Goal: Information Seeking & Learning: Learn about a topic

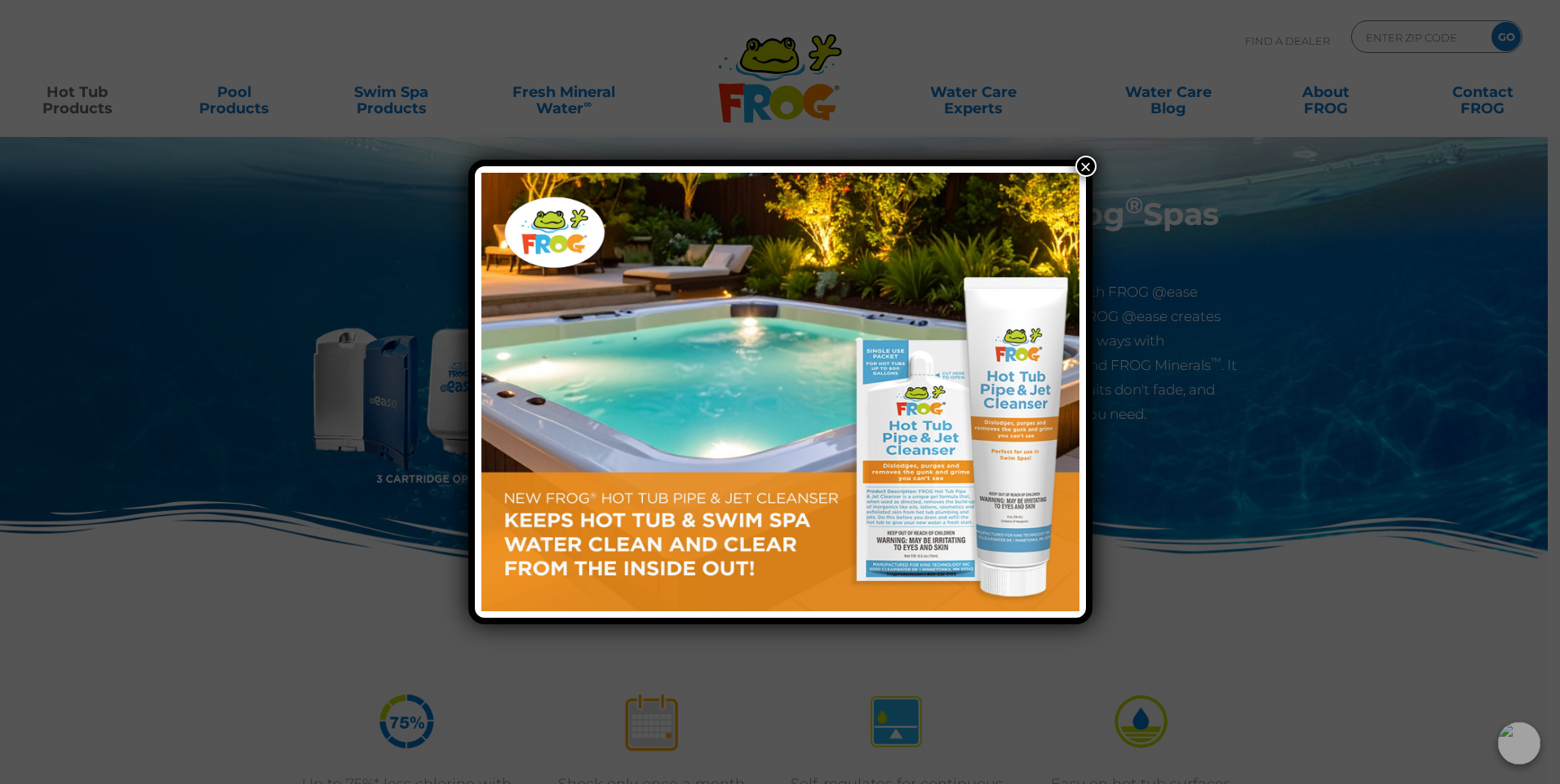
click at [1087, 162] on button "×" at bounding box center [1086, 166] width 21 height 21
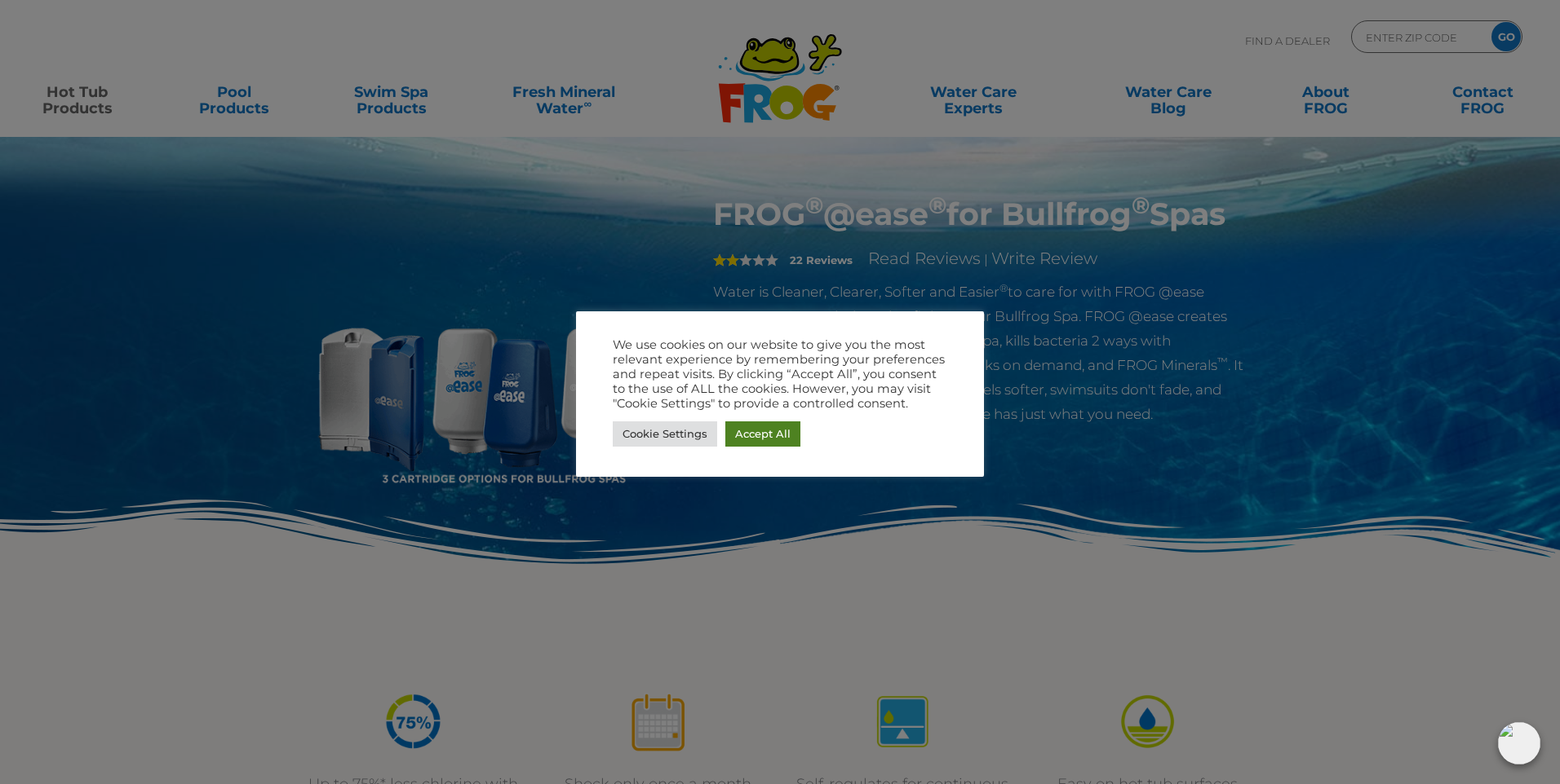
click at [763, 433] on link "Accept All" at bounding box center [762, 433] width 75 height 26
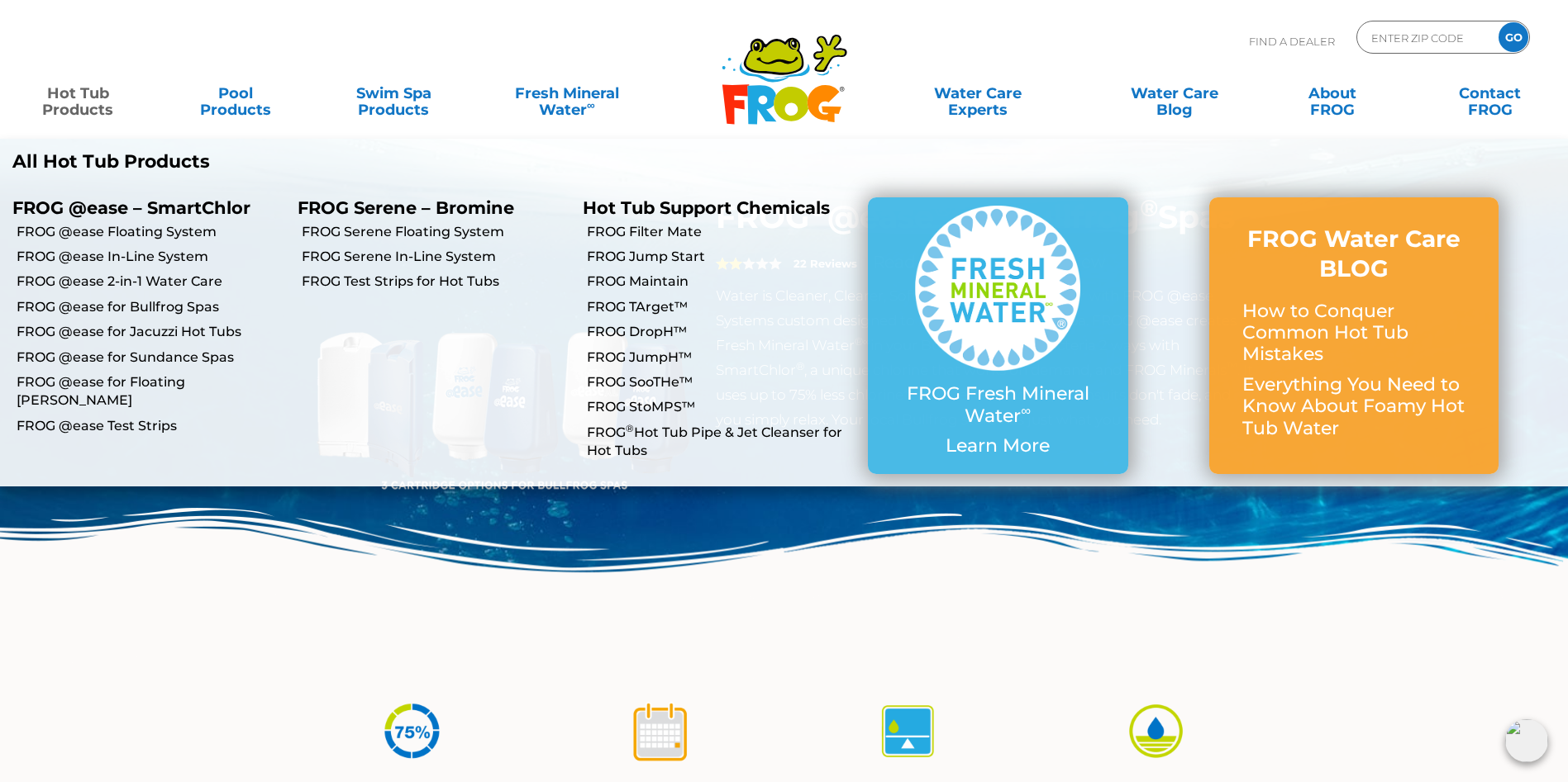
click at [79, 94] on link "Hot Tub Products" at bounding box center [79, 93] width 123 height 33
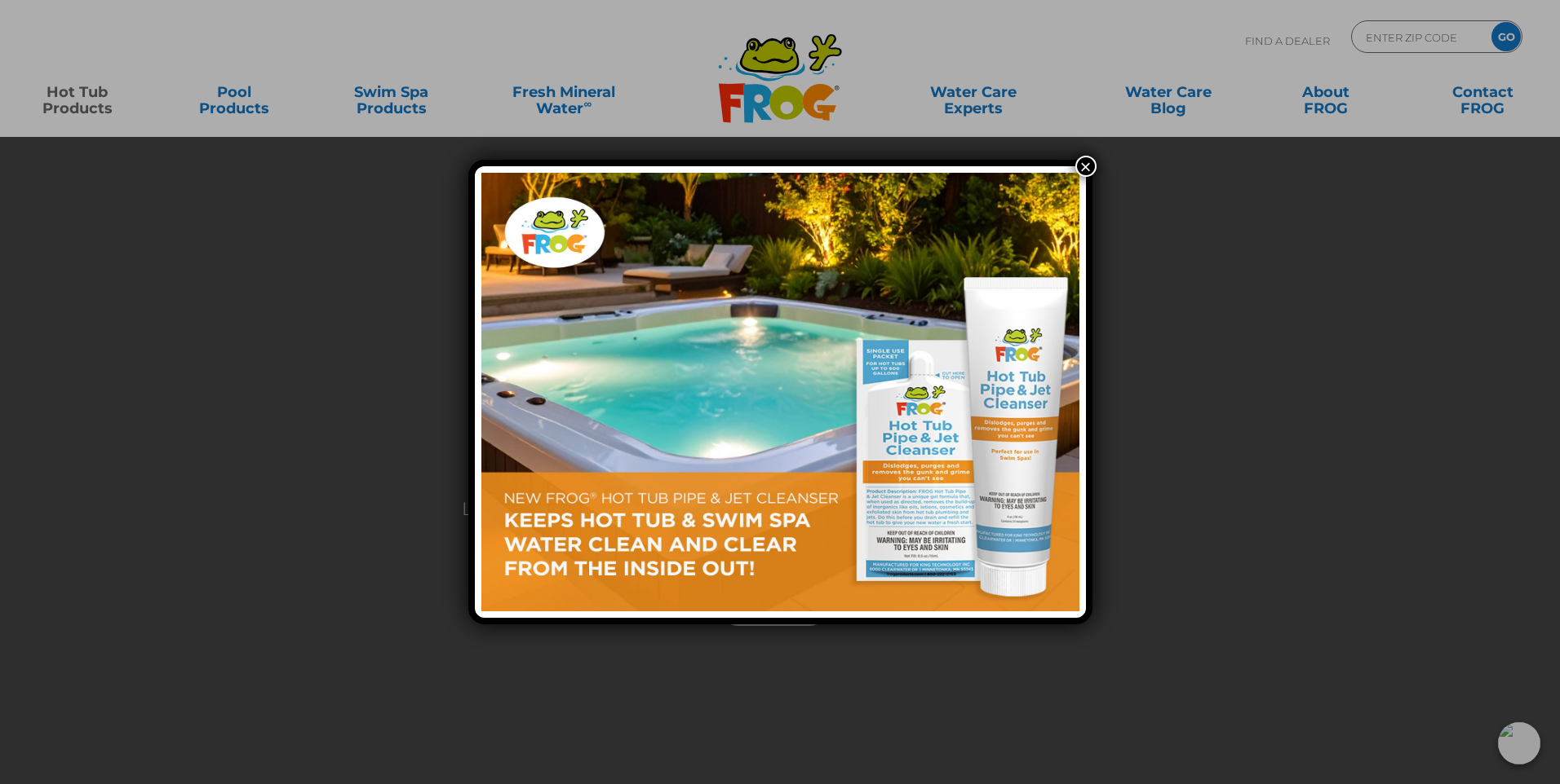
click at [1083, 168] on button "×" at bounding box center [1086, 166] width 21 height 21
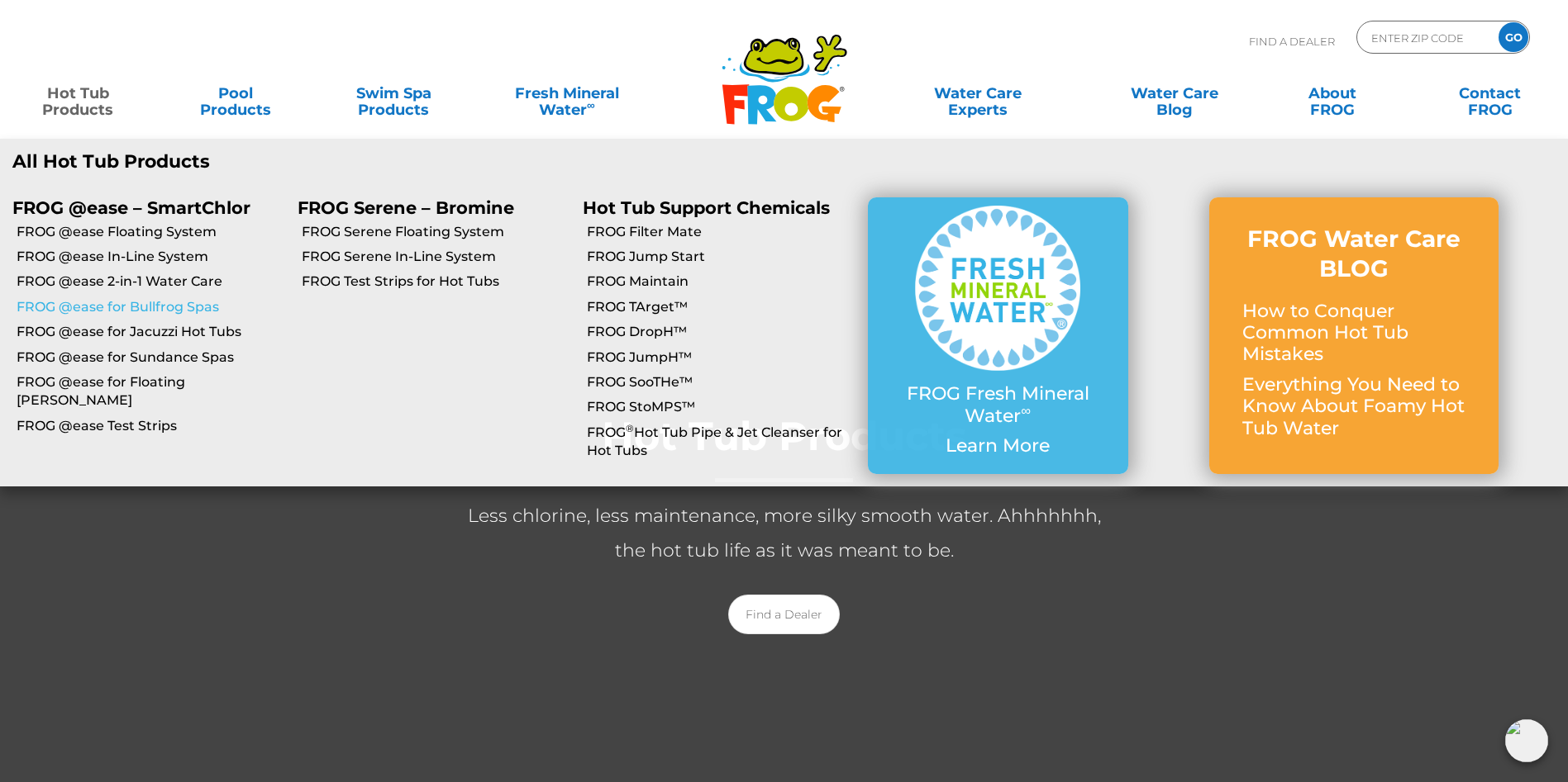
click at [161, 304] on link "FROG @ease for Bullfrog Spas" at bounding box center [151, 307] width 269 height 18
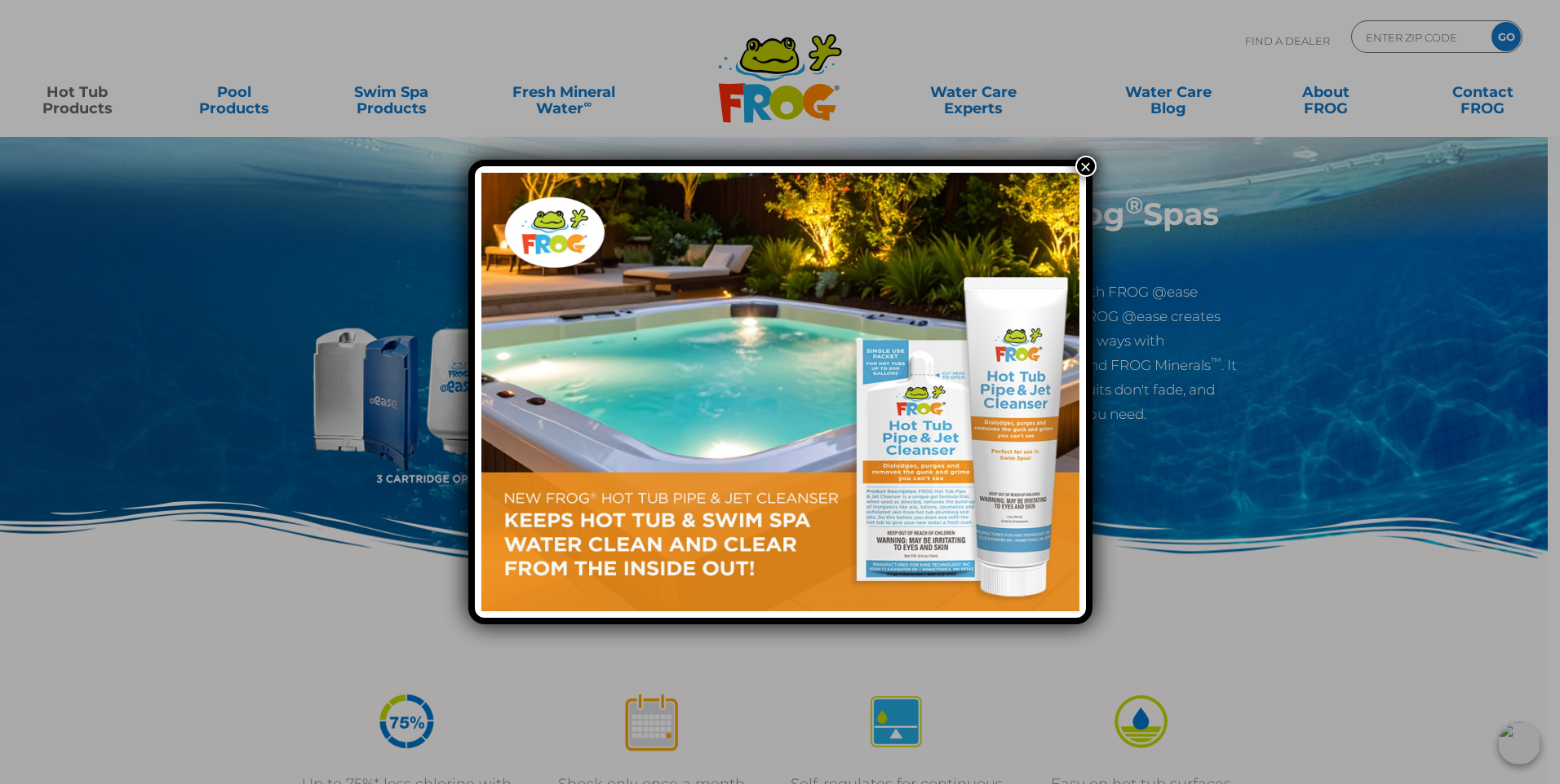
drag, startPoint x: 1088, startPoint y: 169, endPoint x: 1092, endPoint y: 252, distance: 83.1
click at [1087, 169] on button "×" at bounding box center [1086, 166] width 21 height 21
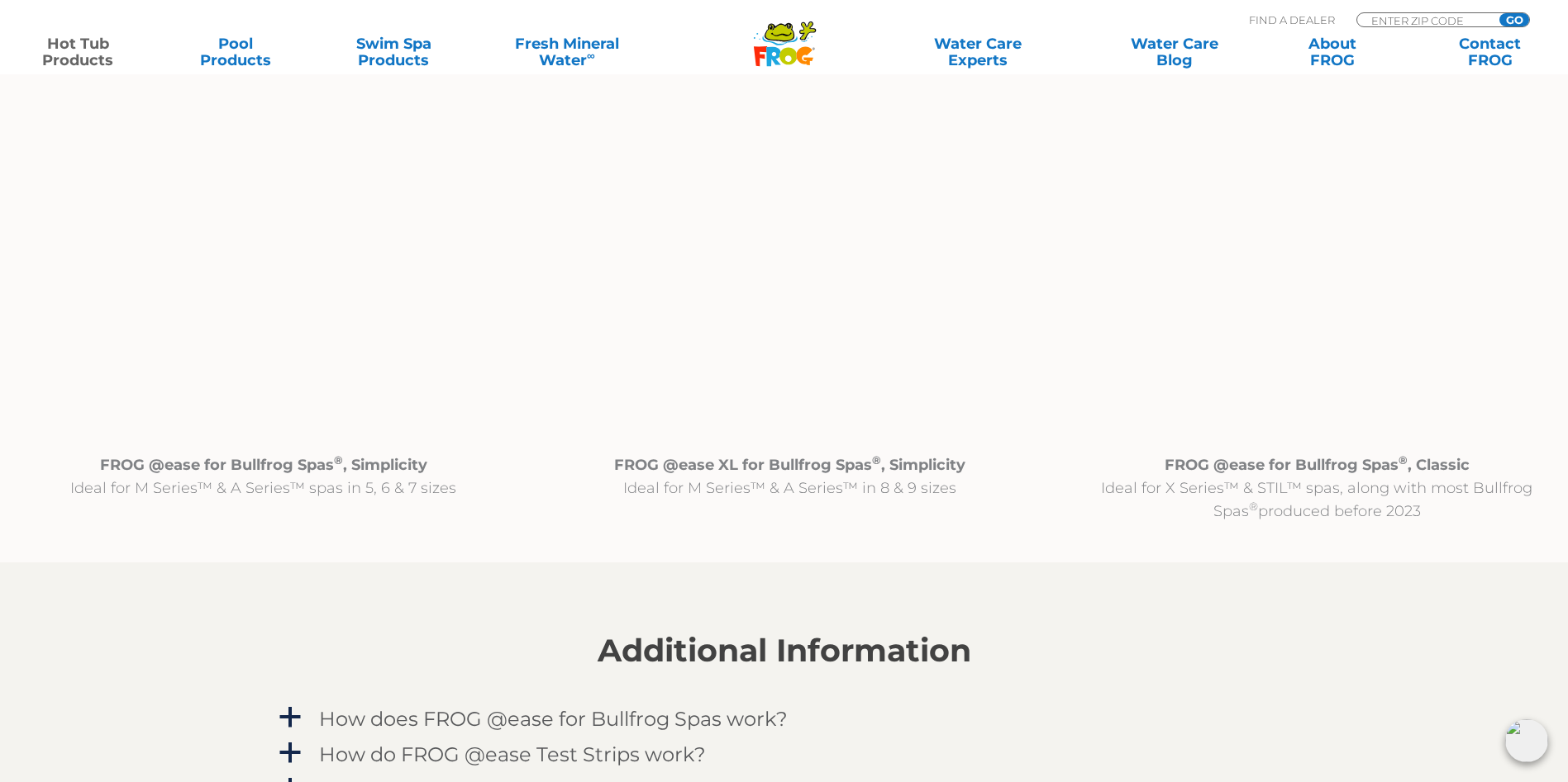
scroll to position [1652, 0]
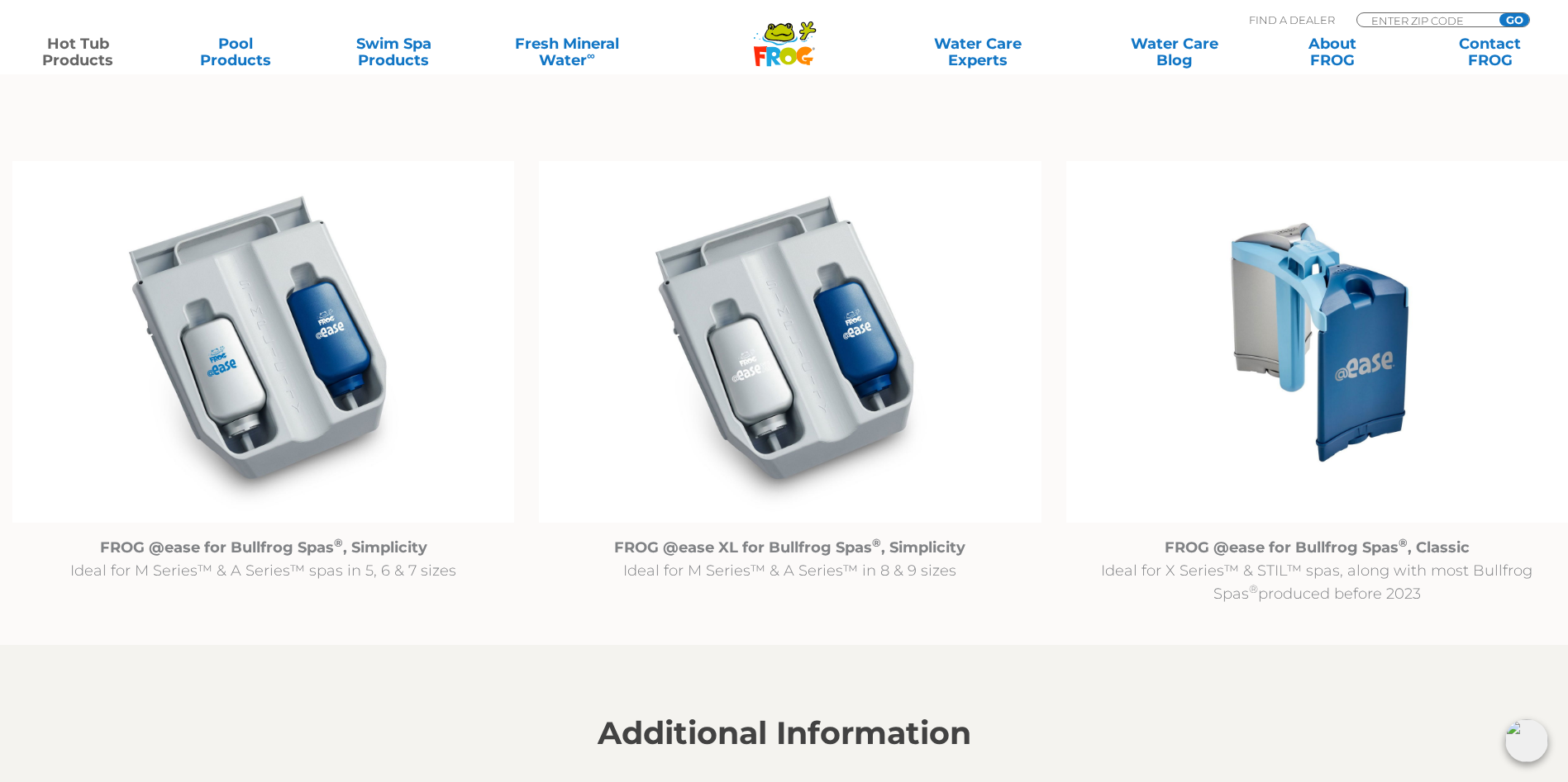
click at [1351, 361] on img at bounding box center [1317, 341] width 502 height 362
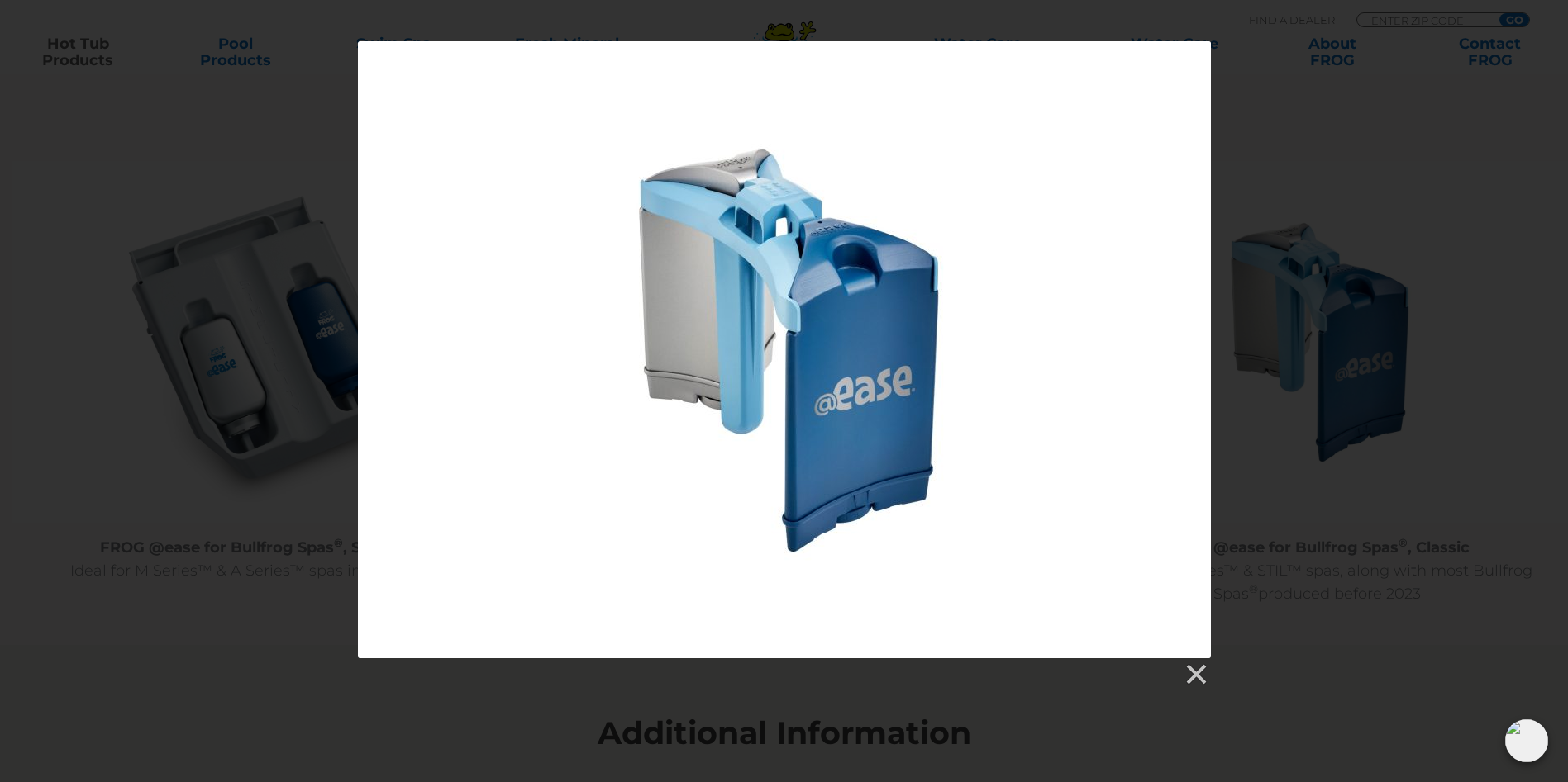
click at [1277, 137] on div at bounding box center [784, 364] width 1568 height 646
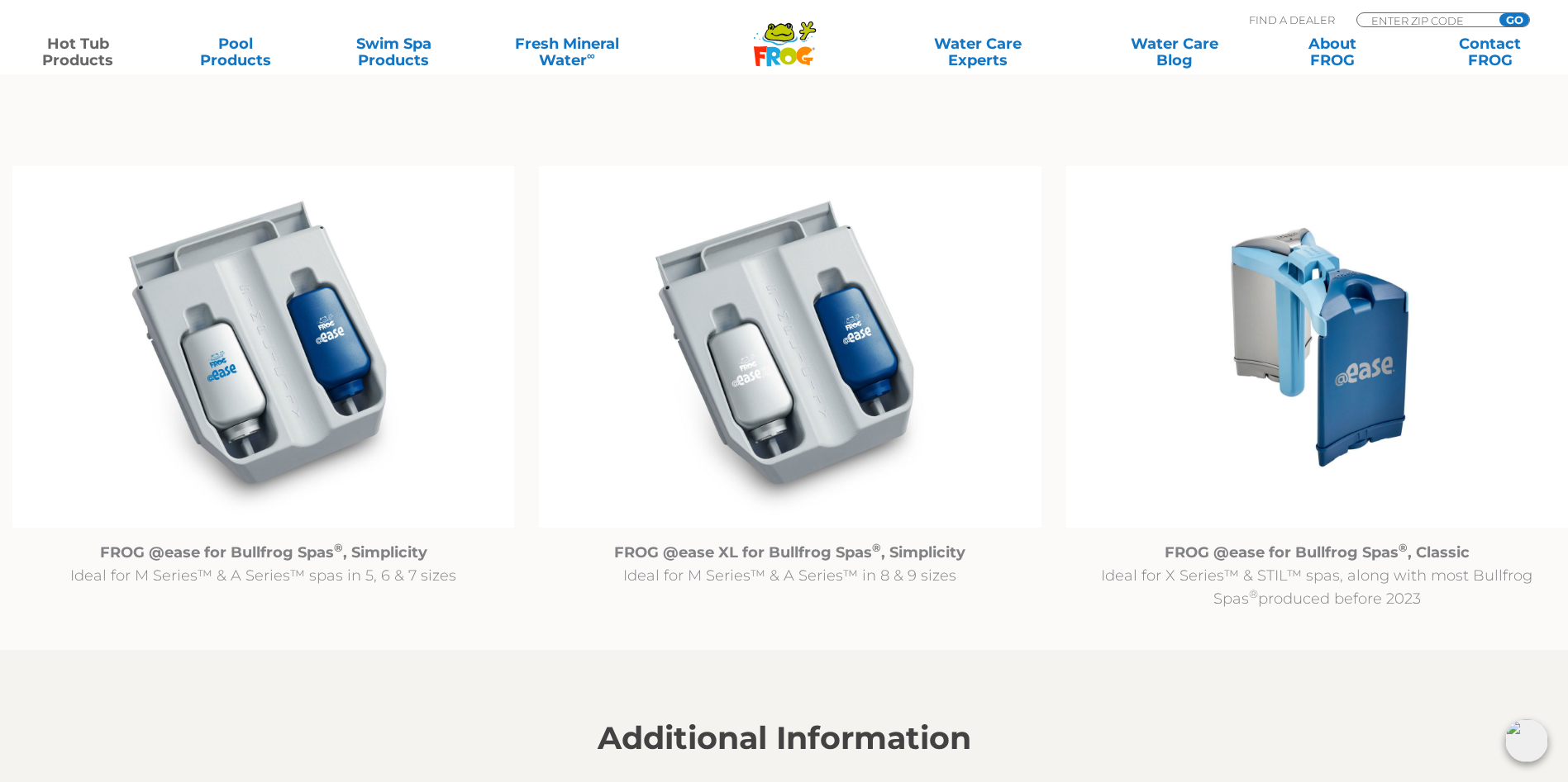
scroll to position [1569, 0]
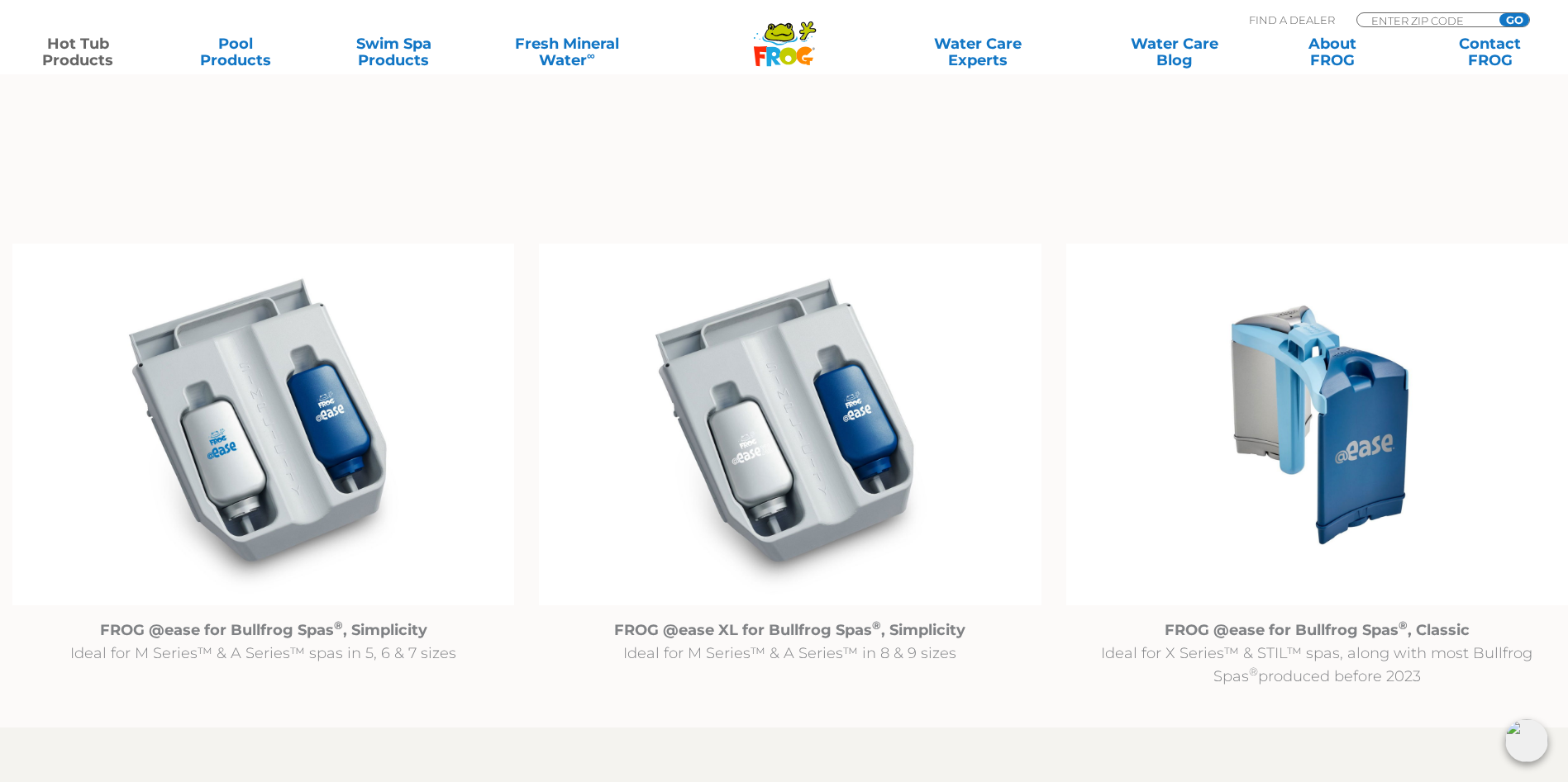
click at [1353, 377] on img at bounding box center [1317, 424] width 502 height 362
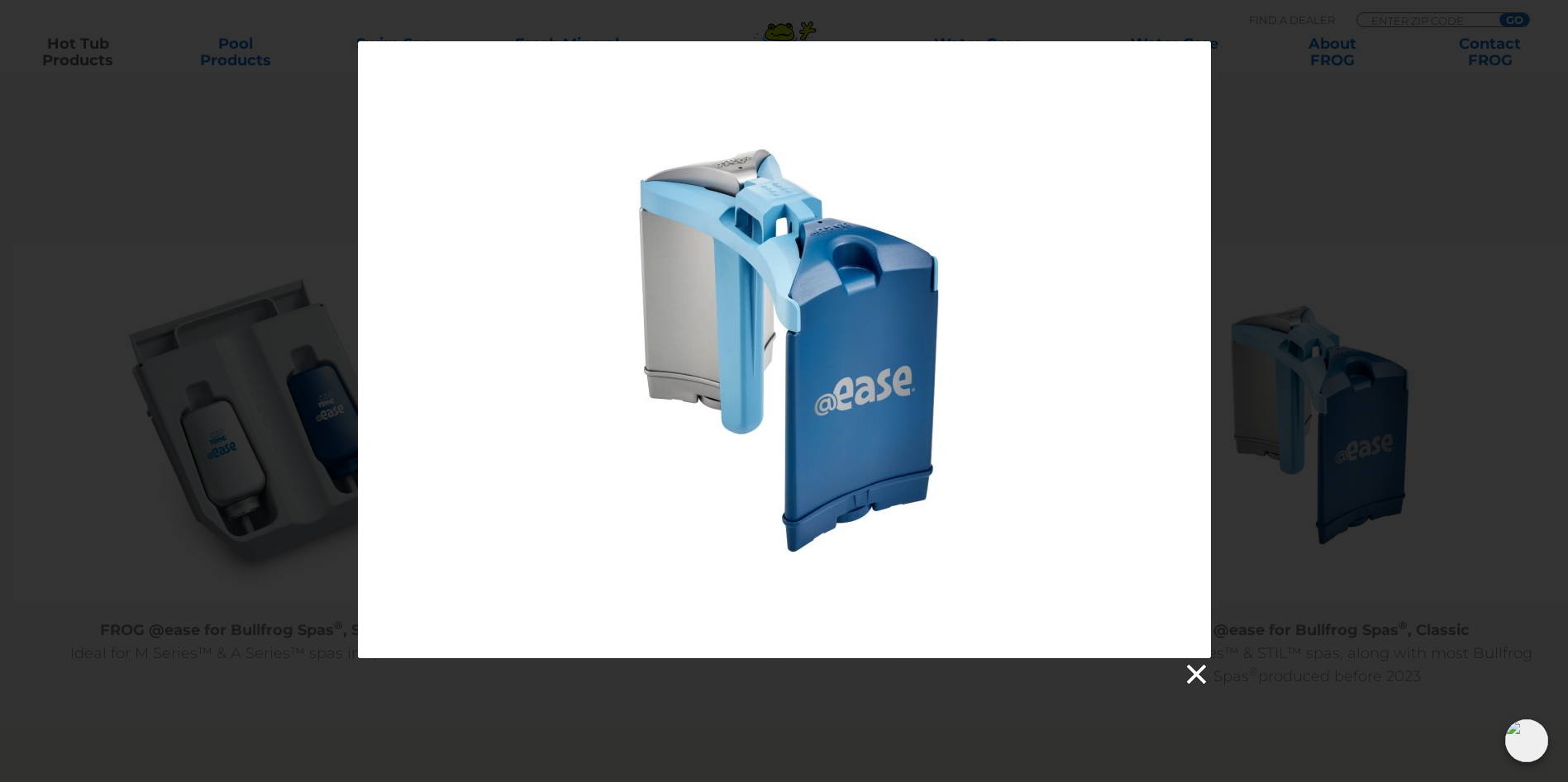
click at [1196, 670] on link at bounding box center [1195, 675] width 25 height 25
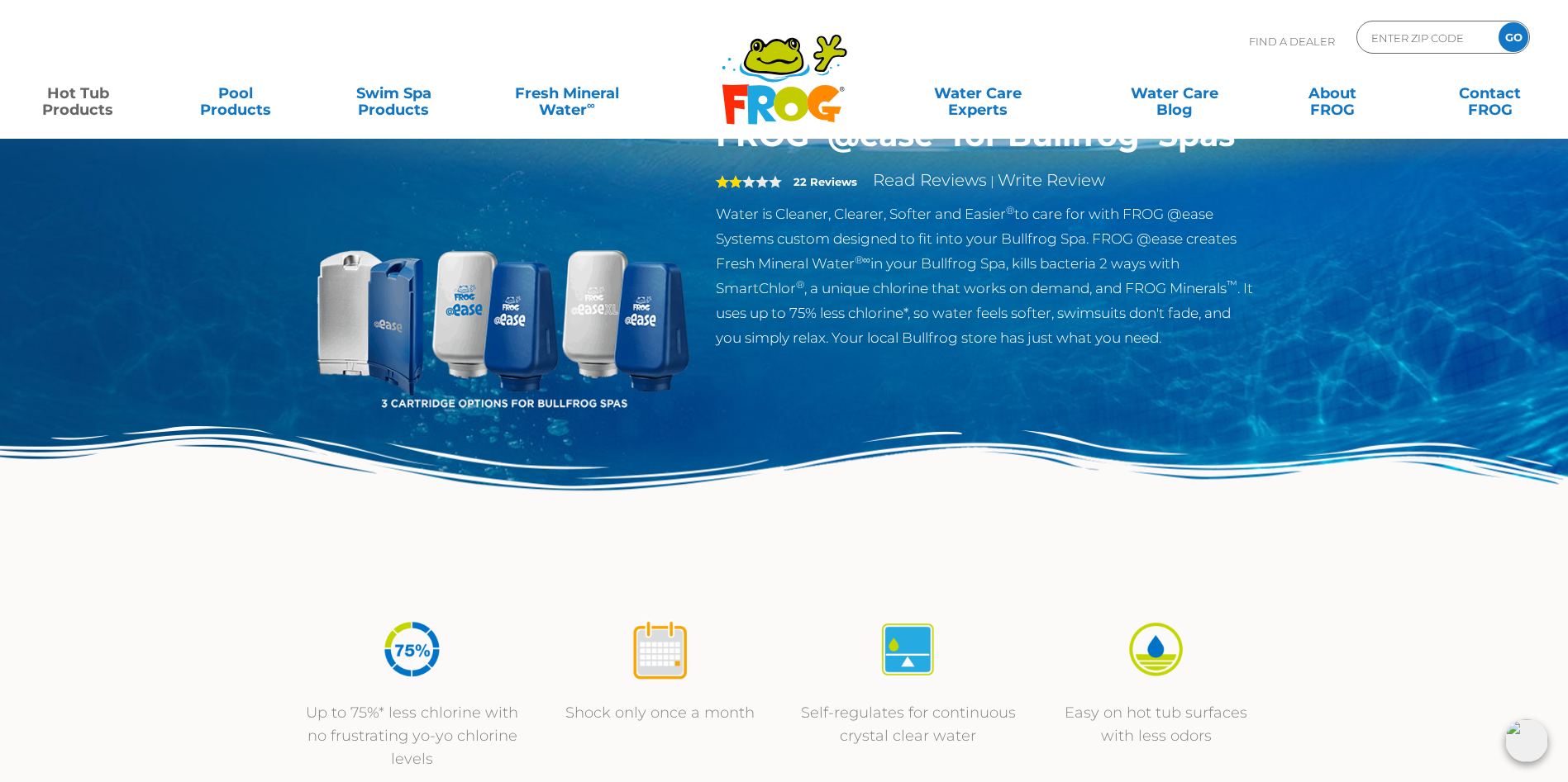
scroll to position [0, 0]
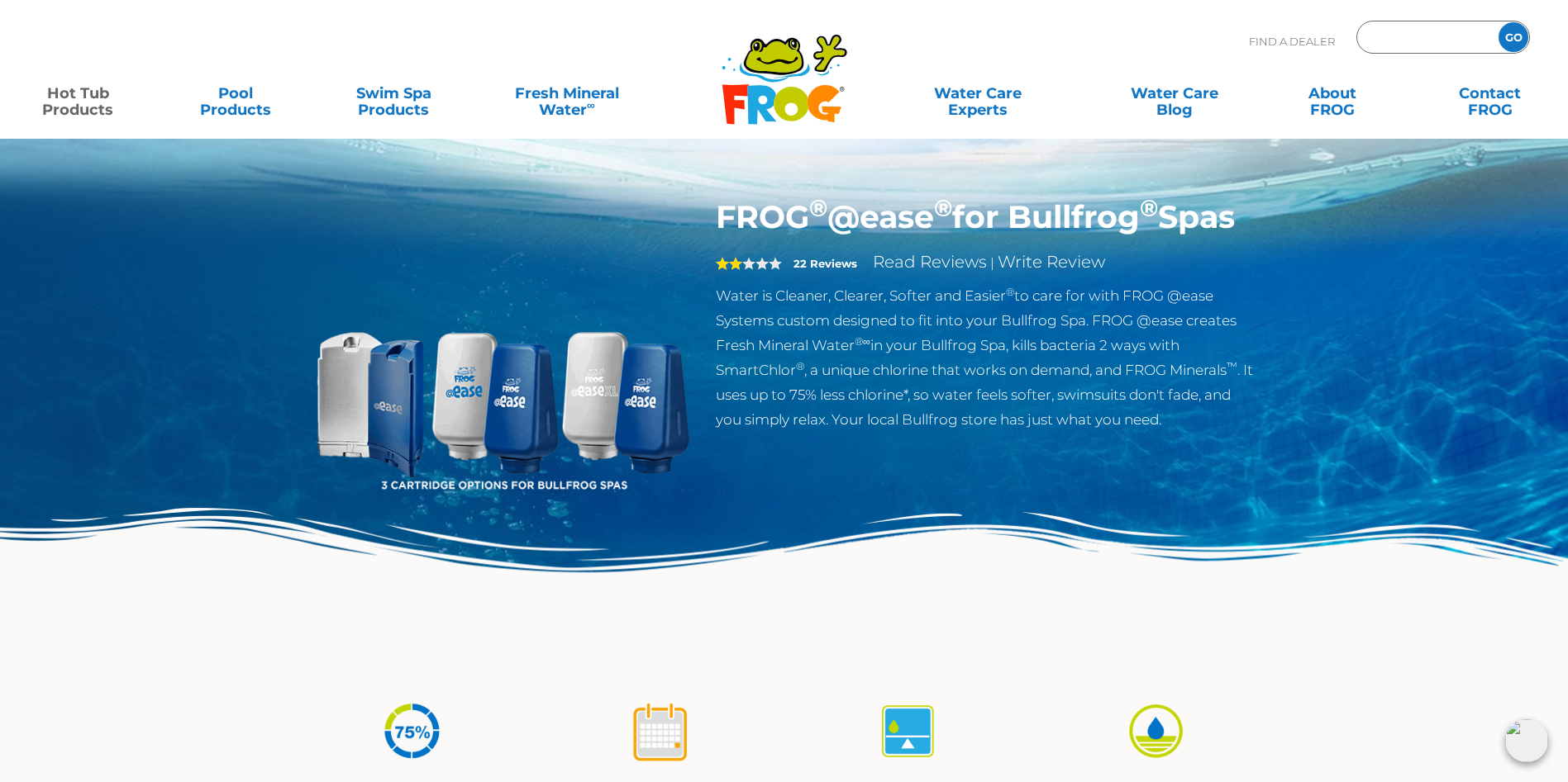
click at [1388, 37] on input "Zip Code Form" at bounding box center [1425, 37] width 112 height 24
type input "98321"
click at [1498, 22] on input "GO" at bounding box center [1513, 37] width 29 height 29
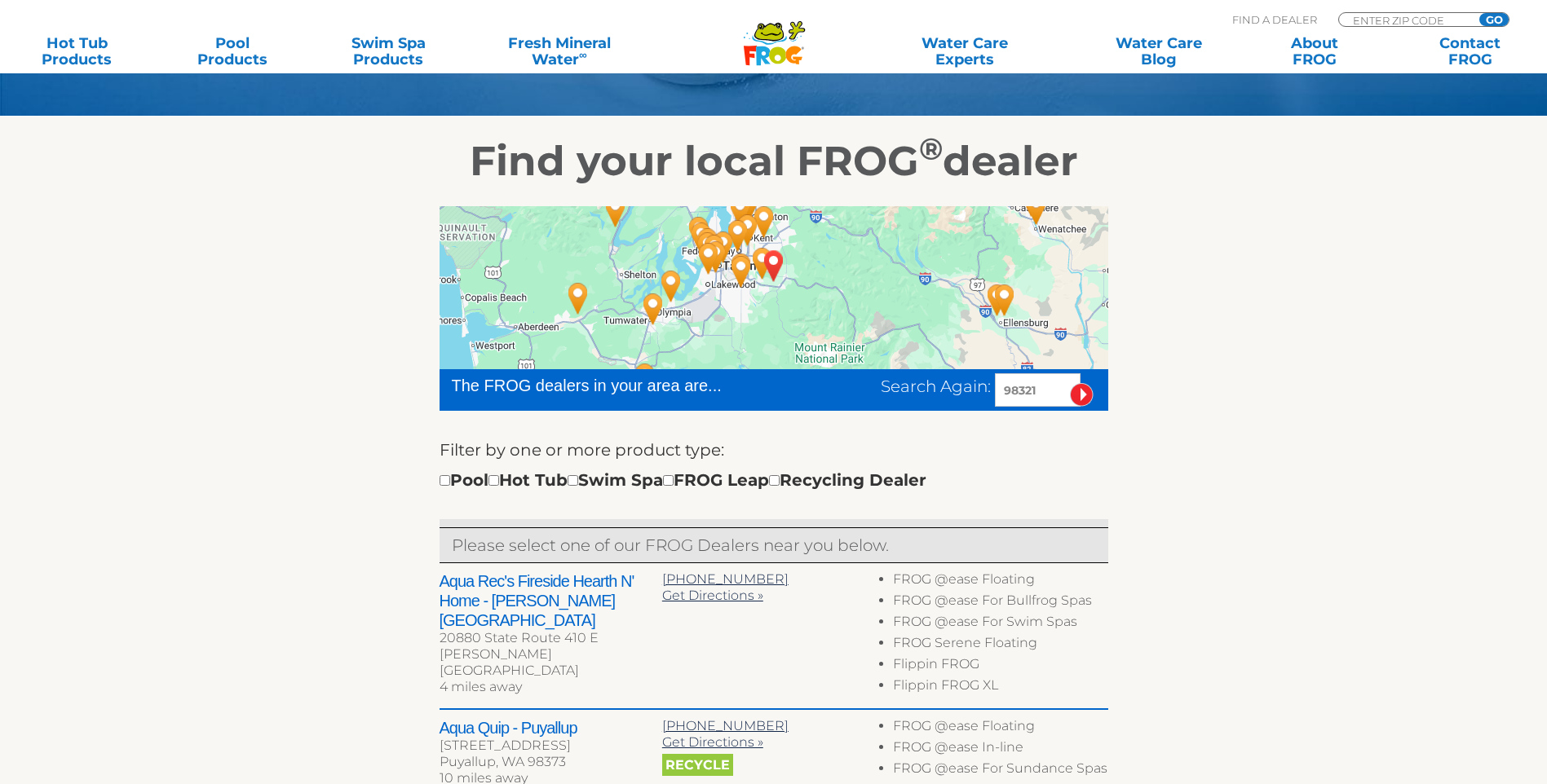
scroll to position [245, 0]
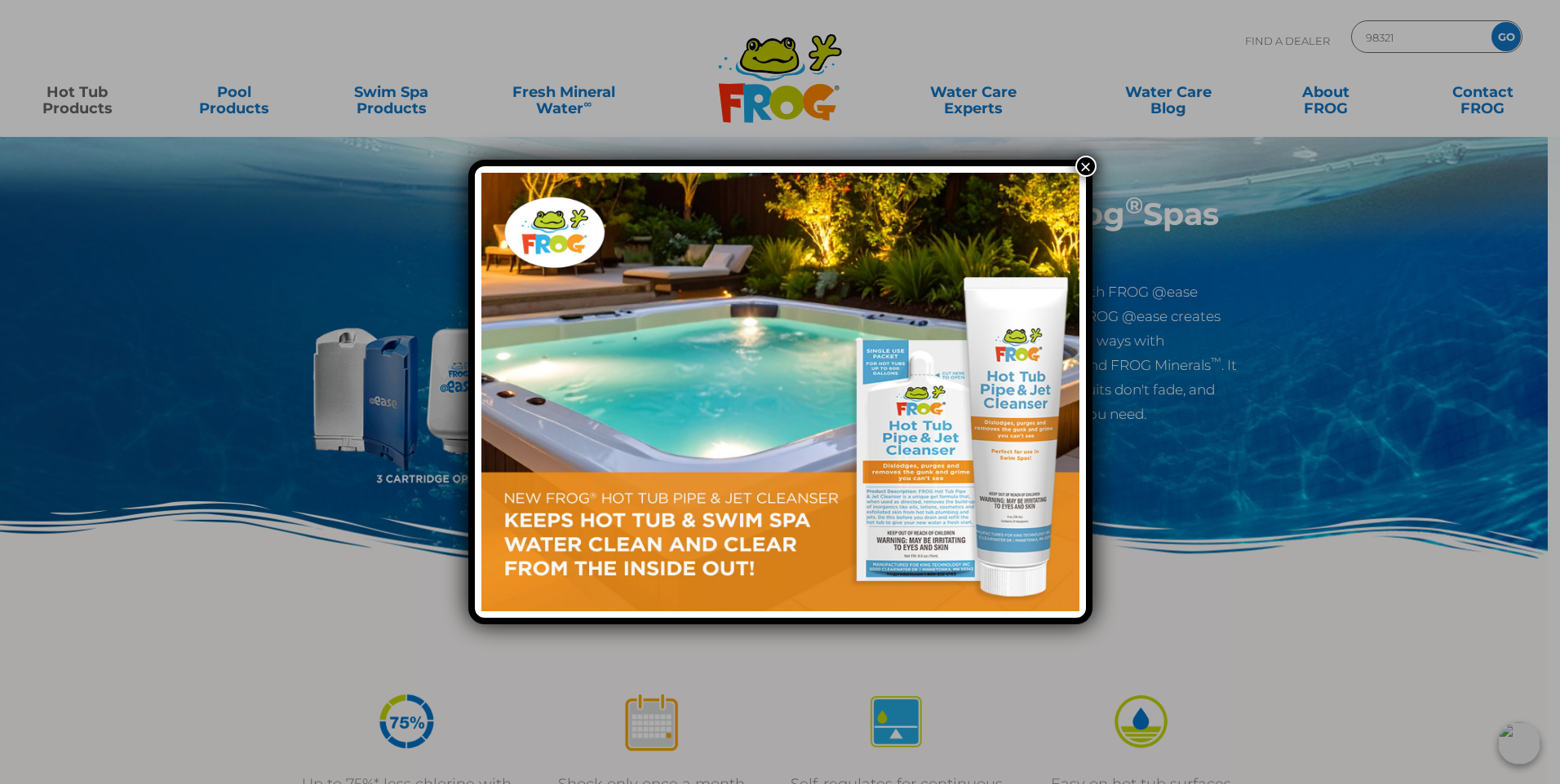
click at [1090, 163] on button "×" at bounding box center [1086, 166] width 21 height 21
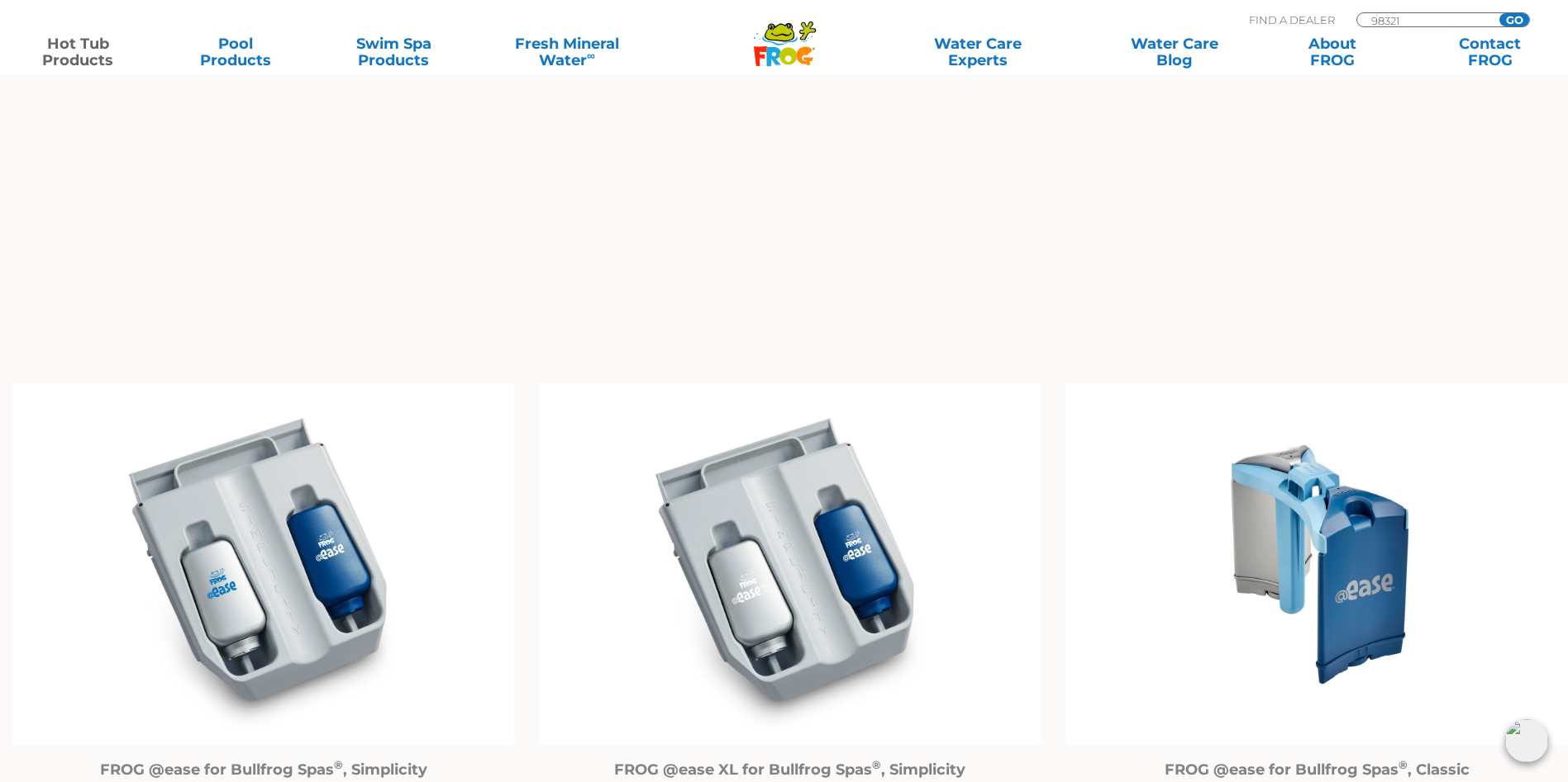
scroll to position [1652, 0]
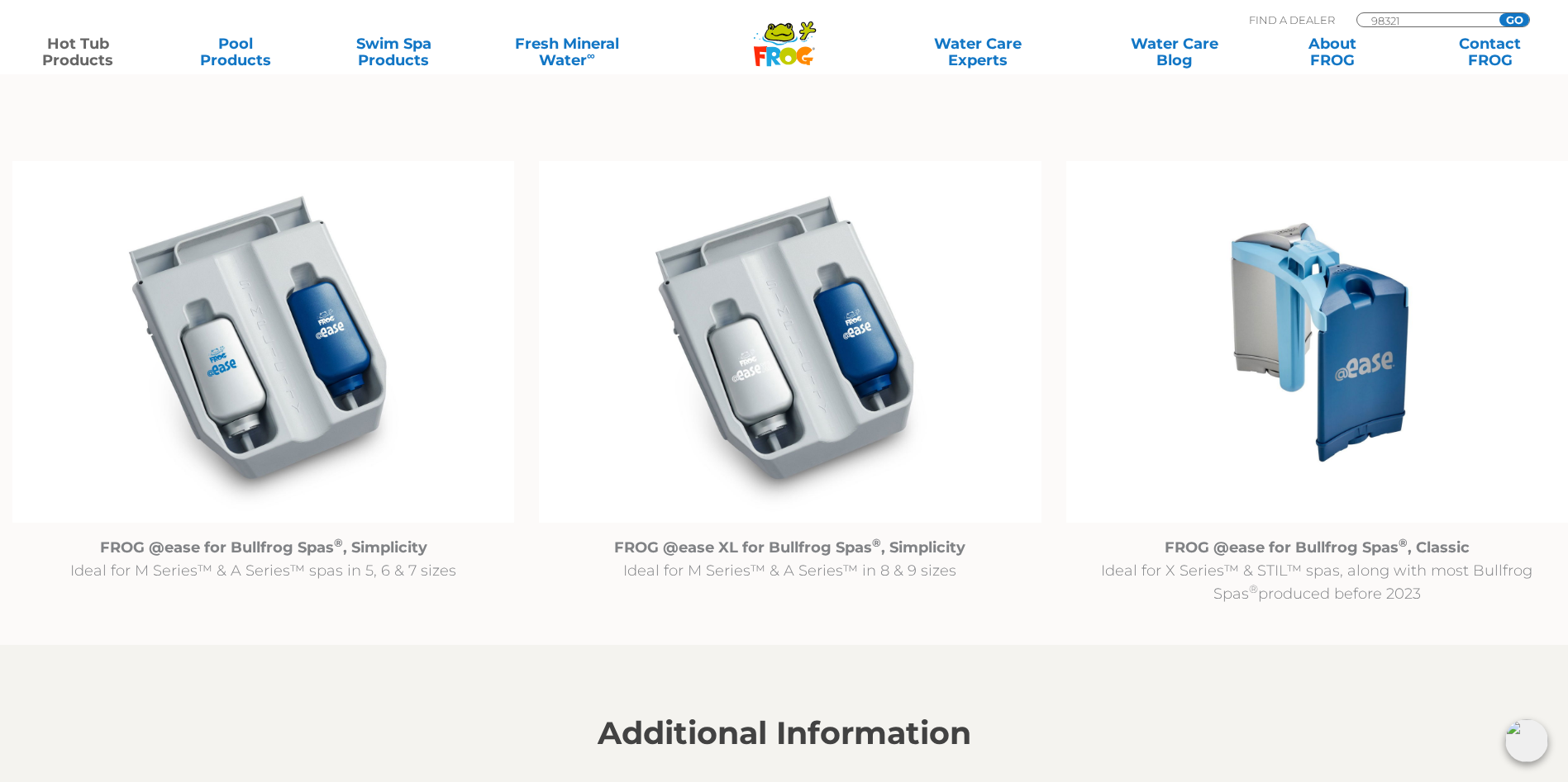
drag, startPoint x: 1167, startPoint y: 547, endPoint x: 1514, endPoint y: 583, distance: 348.9
click at [1514, 583] on p "FROG @ease for Bullfrog Spas ® , Classic Ideal for X Series™ & STIL™ spas, alon…" at bounding box center [1317, 571] width 502 height 70
drag, startPoint x: 1514, startPoint y: 583, endPoint x: 1376, endPoint y: 560, distance: 139.9
copy p "FROG @ease for Bullfrog Spas ® , Classic Ideal for X Series™ & STIL™ spas, alon…"
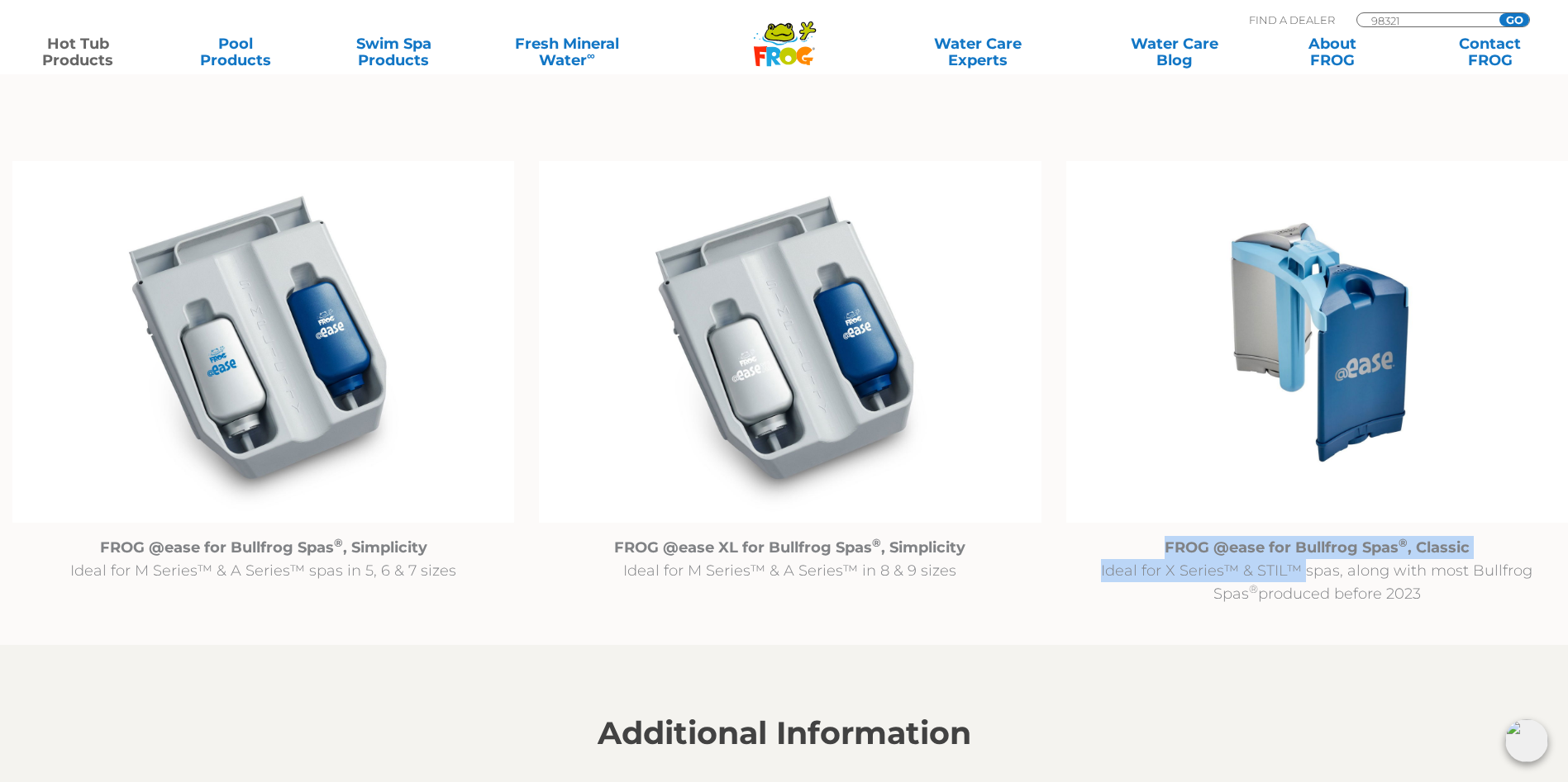
drag, startPoint x: 1166, startPoint y: 546, endPoint x: 1278, endPoint y: 571, distance: 114.8
click at [1278, 571] on p "FROG @ease for Bullfrog Spas ® , Classic Ideal for X Series™ & STIL™ spas, alon…" at bounding box center [1317, 571] width 502 height 70
drag, startPoint x: 1278, startPoint y: 571, endPoint x: 1222, endPoint y: 569, distance: 56.0
copy p "FROG @ease for Bullfrog Spas ® , Classic Ideal for X Series™ & STIL™"
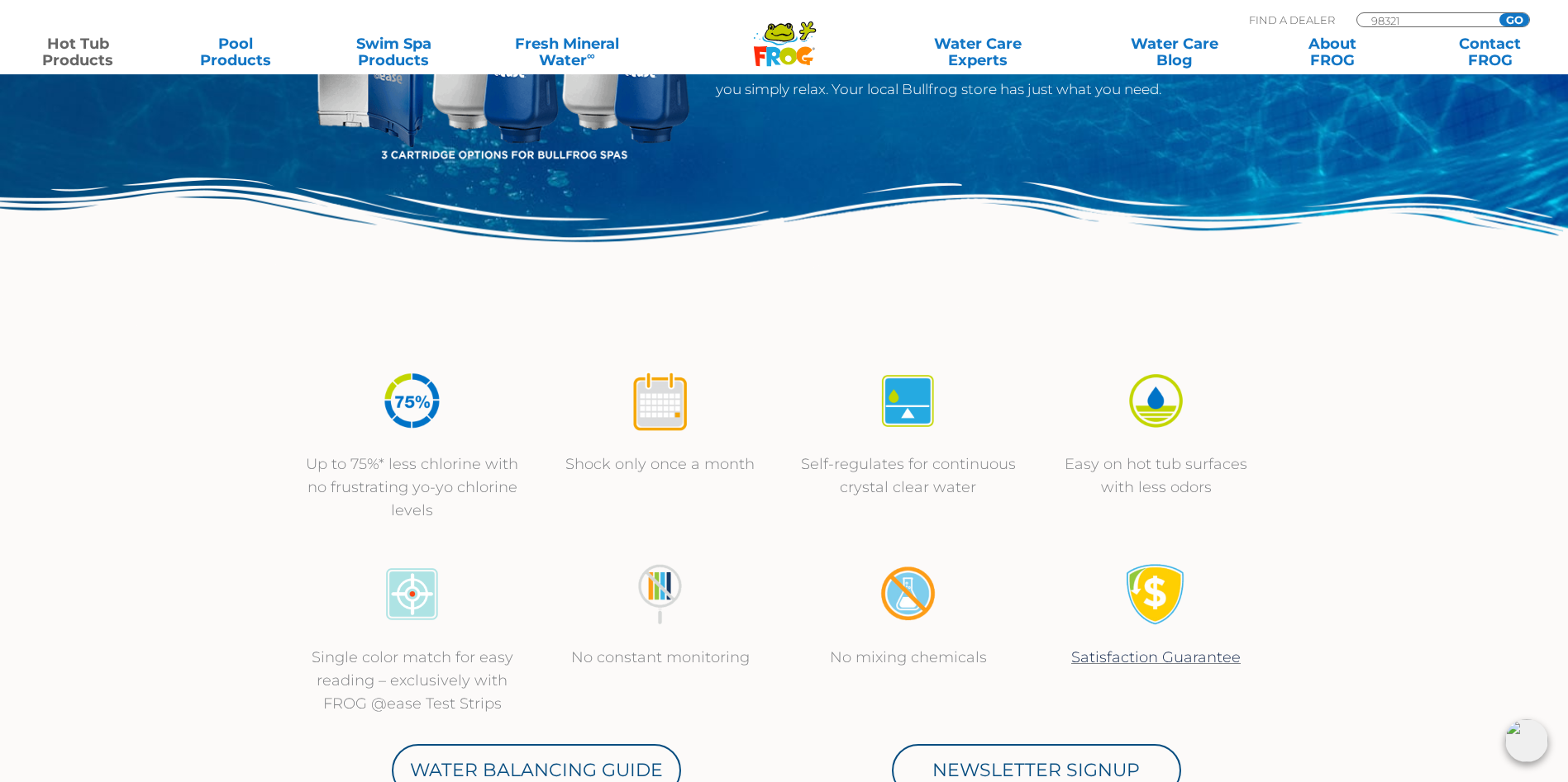
scroll to position [0, 0]
